Goal: Task Accomplishment & Management: Complete application form

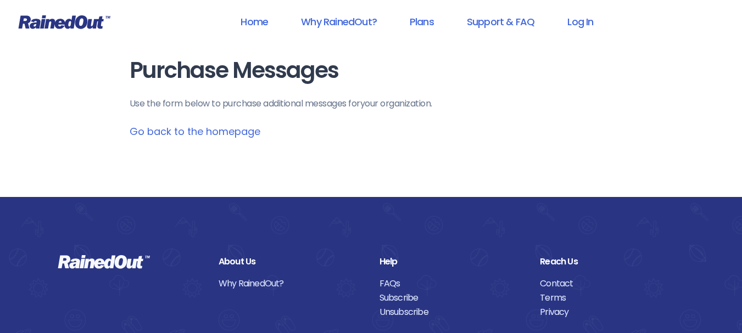
click at [209, 129] on link "Go back to the homepage" at bounding box center [195, 132] width 131 height 14
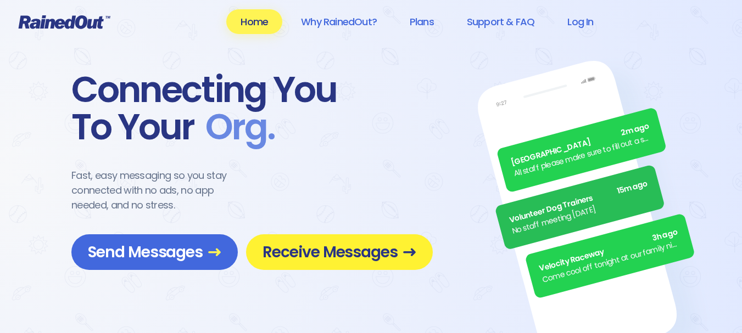
click at [360, 248] on span "Receive Messages" at bounding box center [339, 252] width 154 height 19
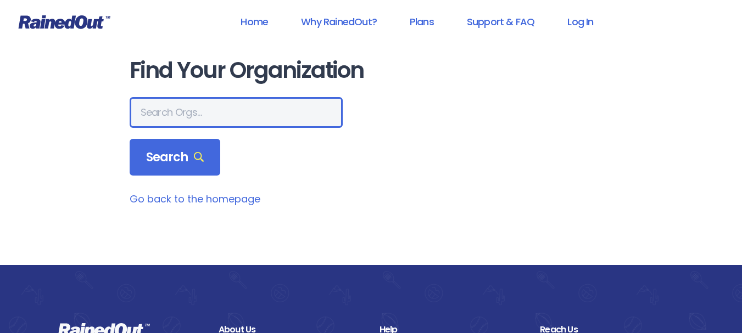
click at [158, 111] on input "text" at bounding box center [236, 112] width 213 height 31
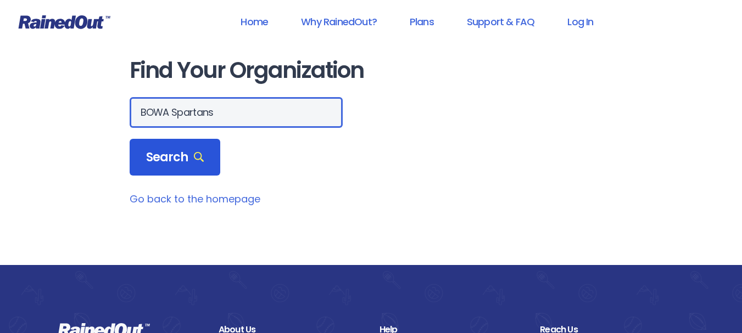
type input "BOWA Spartans"
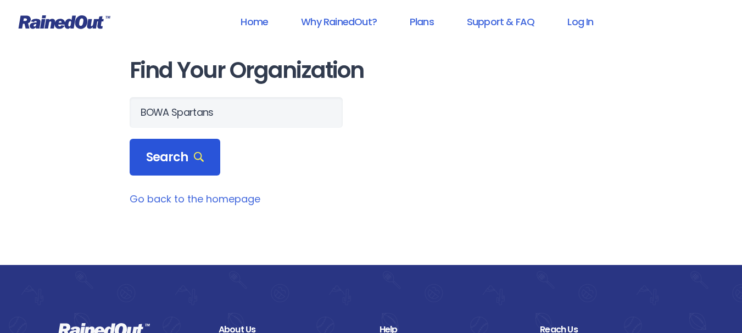
click at [163, 156] on span "Search" at bounding box center [175, 157] width 58 height 15
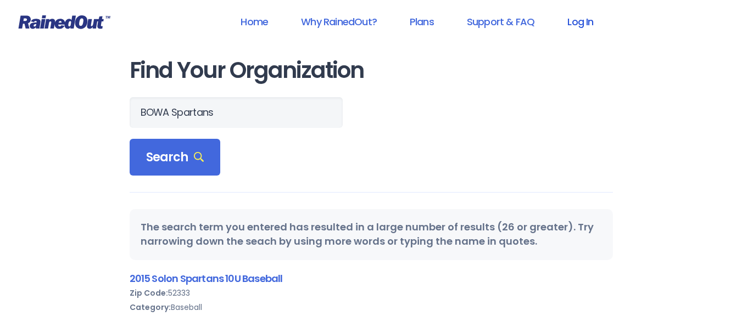
click at [578, 21] on link "Log In" at bounding box center [580, 21] width 54 height 25
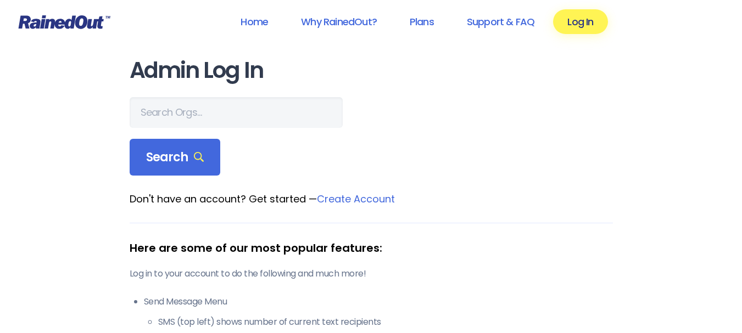
click at [376, 197] on link "Create Account" at bounding box center [356, 199] width 78 height 14
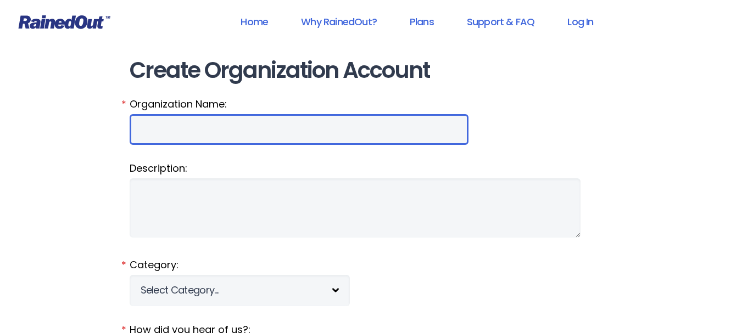
click at [154, 132] on input "Organization Name:" at bounding box center [299, 129] width 339 height 31
click at [183, 130] on input "BOWA SPartans" at bounding box center [299, 129] width 339 height 31
type input "BOWA Spartans"
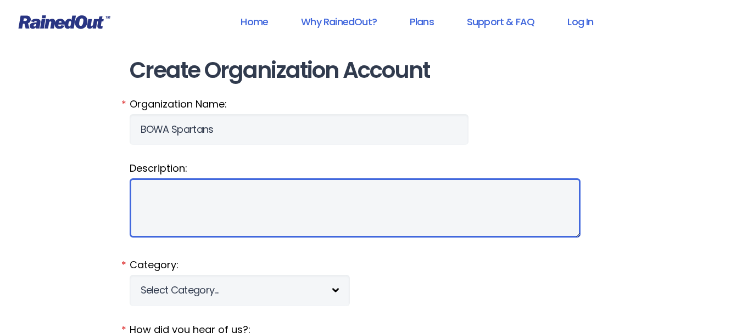
click at [147, 195] on textarea "Description:" at bounding box center [355, 207] width 451 height 59
type textarea "1"
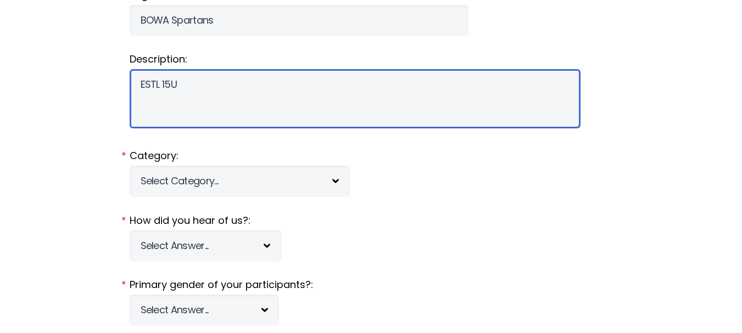
scroll to position [110, 0]
type textarea "ESTL 15U"
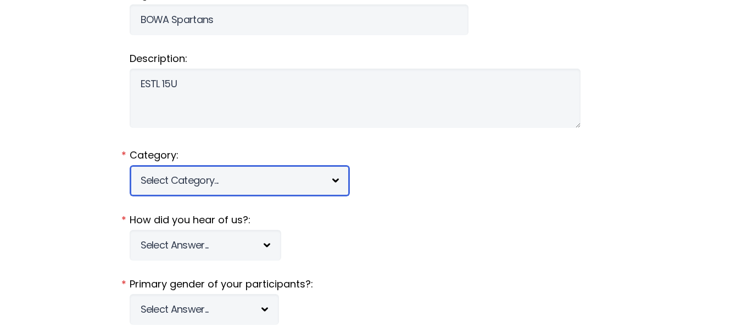
click at [335, 184] on select "Select Category... 5K Walk/Run Aerobics/Fitness ABCA AYF NSCAA Performance Moto…" at bounding box center [240, 180] width 220 height 31
select select "44"
click at [130, 165] on select "Select Category... 5K Walk/Run Aerobics/Fitness ABCA AYF NSCAA Performance Moto…" at bounding box center [240, 180] width 220 height 31
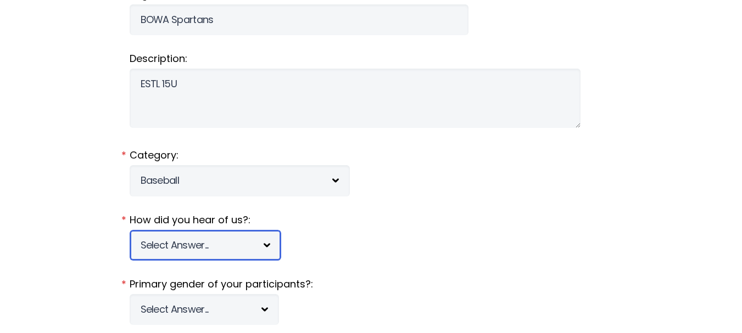
click at [266, 245] on select "Select Answer... Tournament Facebook/Social Media Referral Web Search Other" at bounding box center [206, 245] width 152 height 31
select select "2"
click at [130, 230] on select "Select Answer... Tournament Facebook/Social Media Referral Web Search Other" at bounding box center [206, 245] width 152 height 31
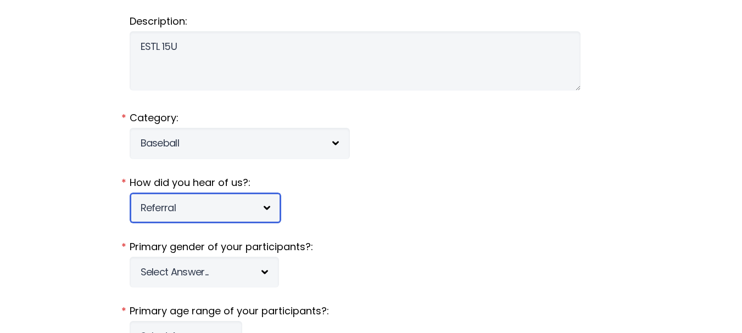
scroll to position [220, 0]
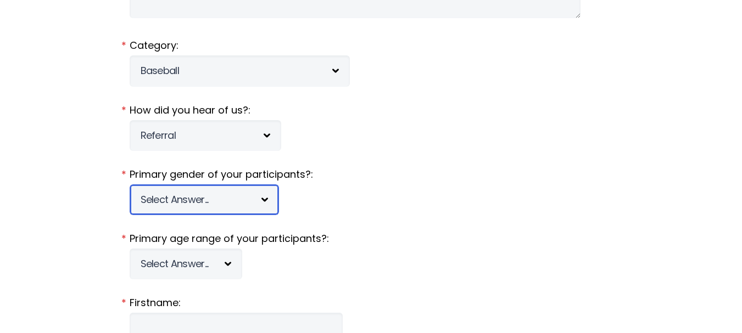
click at [230, 200] on select "Select Answer... Male Female Co-ed" at bounding box center [204, 199] width 149 height 31
select select "m"
click at [130, 184] on select "Select Answer... Male Female Co-ed" at bounding box center [204, 199] width 149 height 31
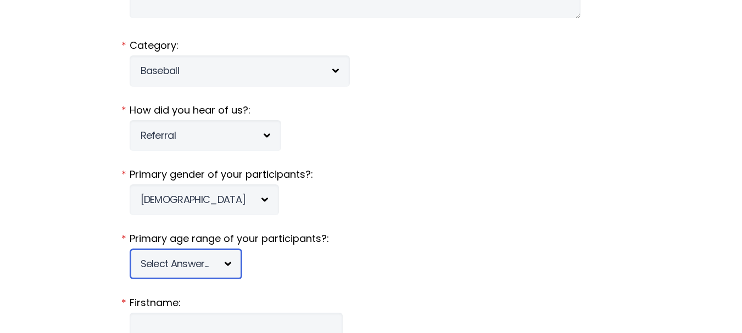
click at [227, 261] on select "Select Answer... Under 5 6-7 8-9 10-11 12-13 14-15 16-17 18-20 21+ Mixed" at bounding box center [186, 264] width 113 height 31
select select "14-15"
click at [130, 249] on select "Select Answer... Under 5 6-7 8-9 10-11 12-13 14-15 16-17 18-20 21+ Mixed" at bounding box center [186, 264] width 113 height 31
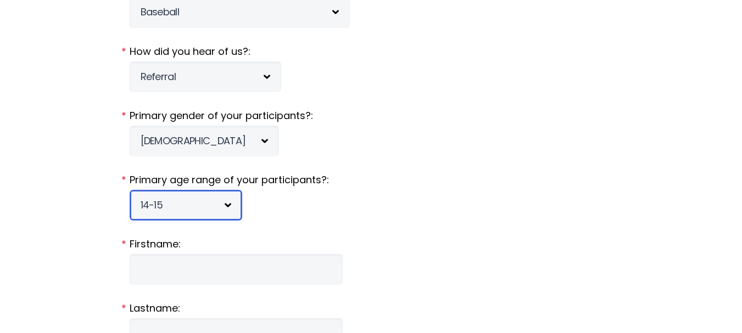
scroll to position [384, 0]
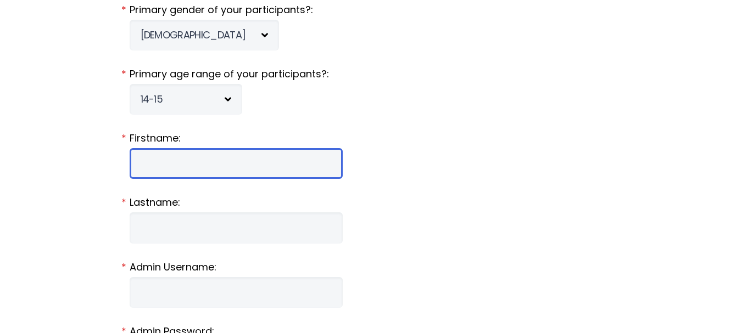
click at [181, 170] on input "Firstname:" at bounding box center [236, 163] width 213 height 31
type input "Mike"
type input "Francese"
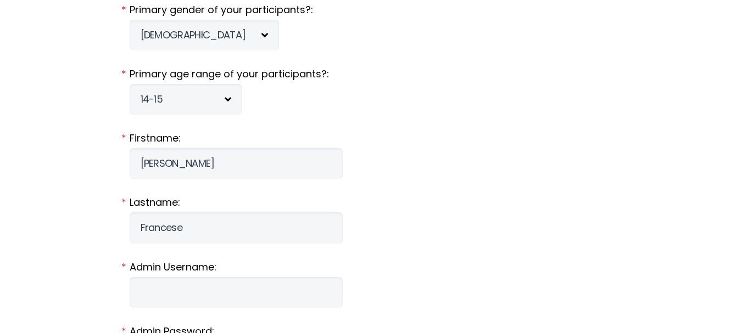
type input "mikeyfrancese@yahoo.com"
type input "28 Wedgewood Drive"
type input "Woodbridge"
select select "CT"
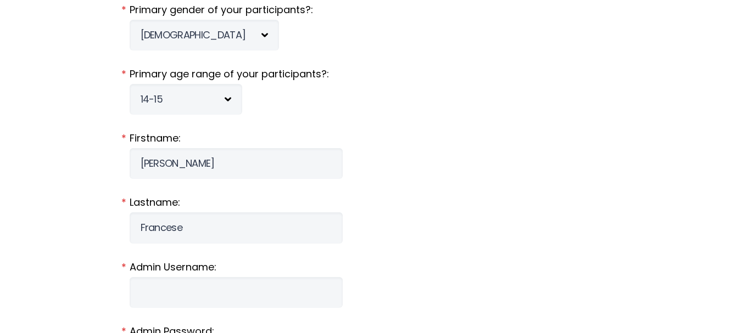
type input "06525"
type input "2032786851"
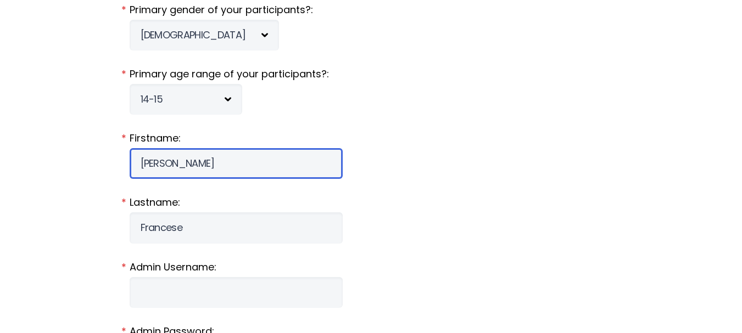
scroll to position [494, 0]
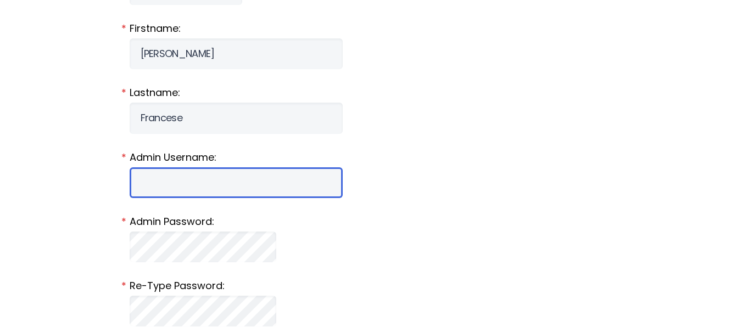
click at [161, 191] on input "Admin Username:" at bounding box center [236, 182] width 213 height 31
type input "mikeyfrancese@yahoo.com"
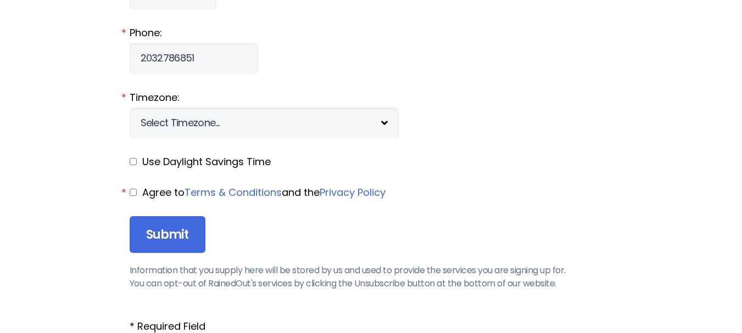
scroll to position [1263, 0]
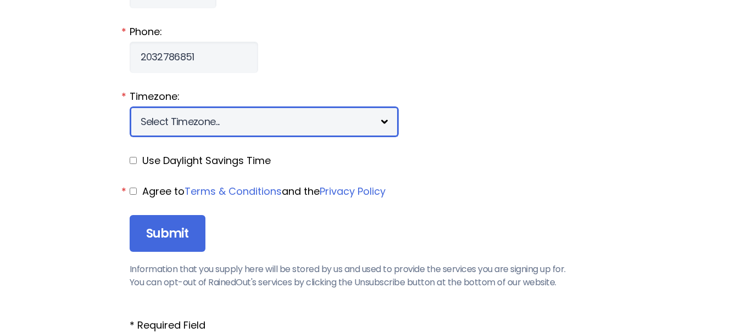
click at [279, 118] on select "Select Timezone... [+12] Marshall Islands [+11] Solomon islands [+10] East Aust…" at bounding box center [264, 122] width 269 height 31
select select "-5"
click at [130, 107] on select "Select Timezone... [+12] Marshall Islands [+11] Solomon islands [+10] East Aust…" at bounding box center [264, 122] width 269 height 31
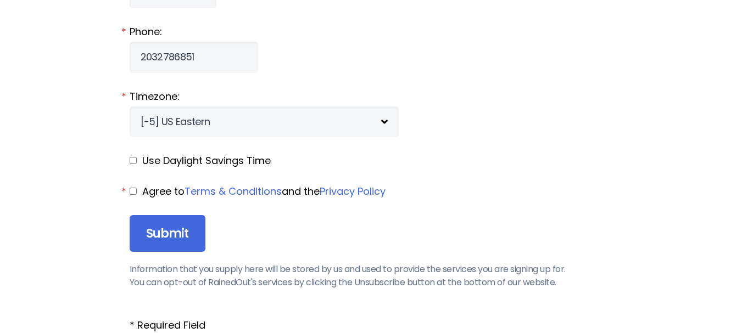
click at [131, 159] on input "checkbox" at bounding box center [133, 160] width 7 height 7
click at [135, 161] on input "checkbox" at bounding box center [133, 160] width 7 height 7
click at [133, 161] on input "checkbox" at bounding box center [133, 160] width 7 height 7
checkbox input "true"
click at [134, 192] on input "checkbox" at bounding box center [133, 191] width 7 height 7
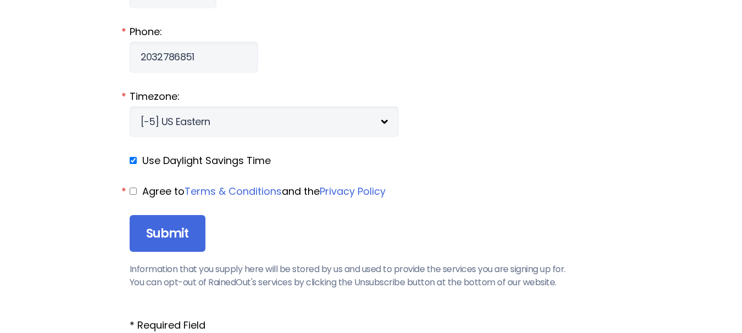
checkbox input "true"
click at [170, 243] on input "Submit" at bounding box center [168, 233] width 76 height 37
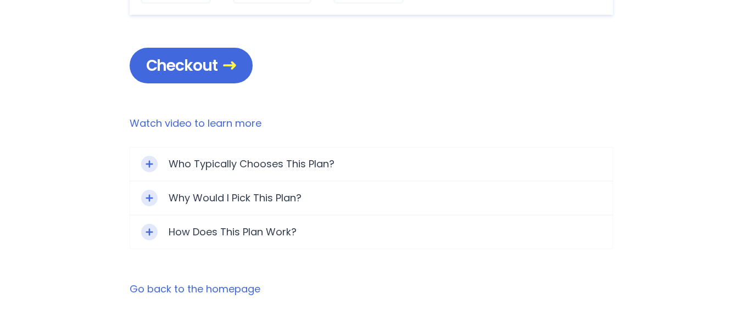
scroll to position [439, 0]
